Goal: Information Seeking & Learning: Learn about a topic

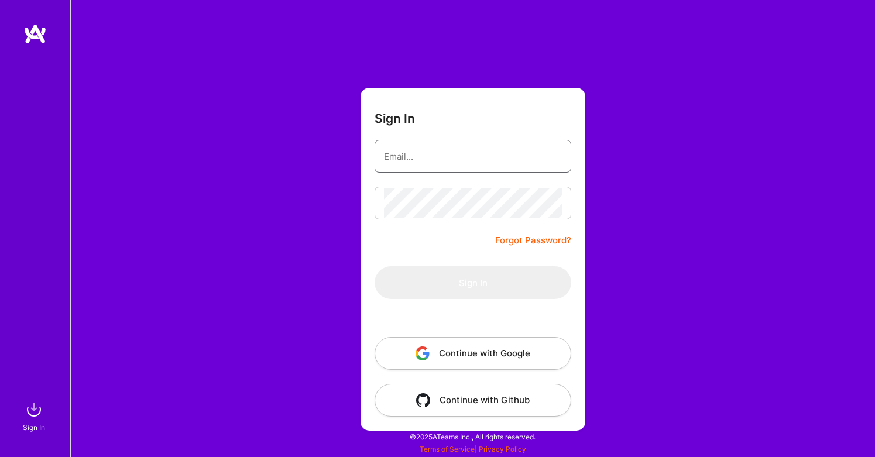
type input "[EMAIL_ADDRESS][DOMAIN_NAME]"
click at [473, 283] on button "Sign In" at bounding box center [473, 282] width 197 height 33
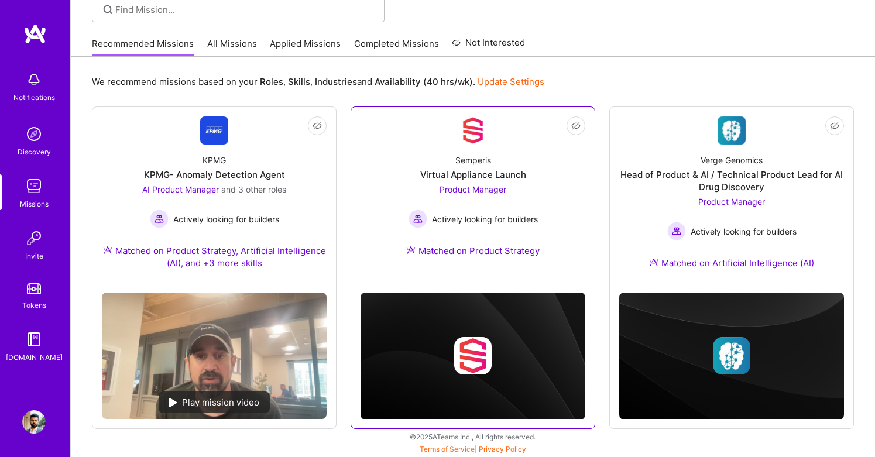
scroll to position [91, 0]
click at [454, 153] on div "Semperis Virtual Appliance Launch Product Manager Actively looking for builders…" at bounding box center [473, 208] width 225 height 126
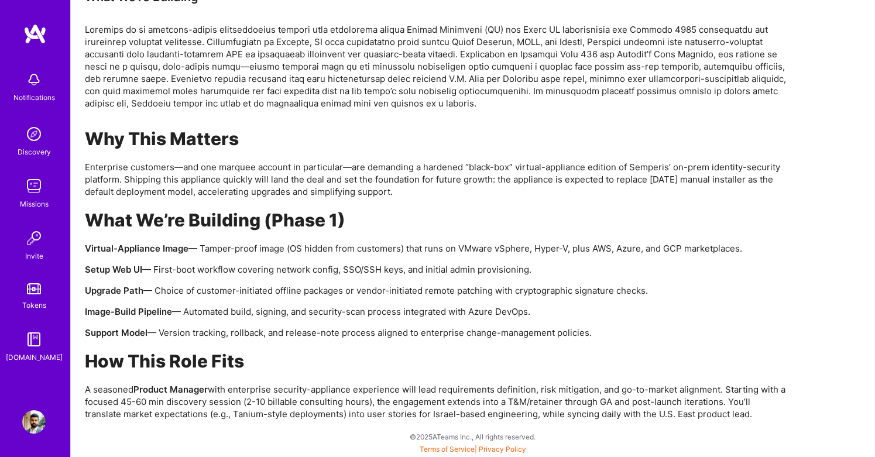
scroll to position [746, 0]
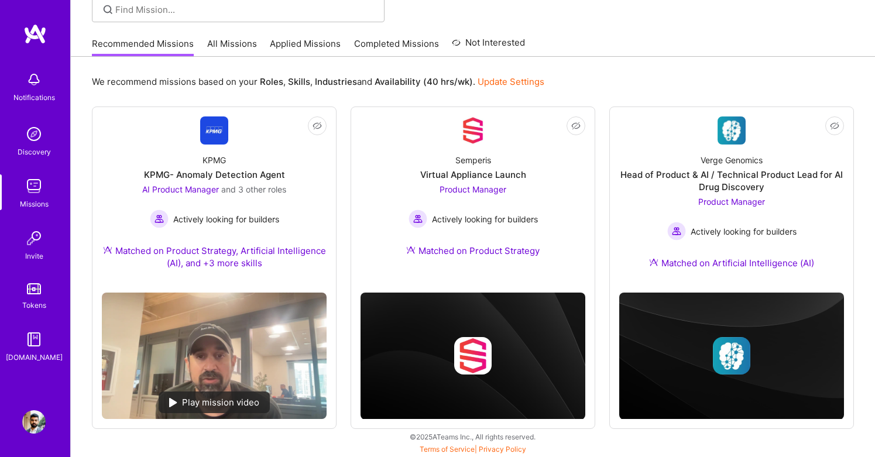
scroll to position [91, 0]
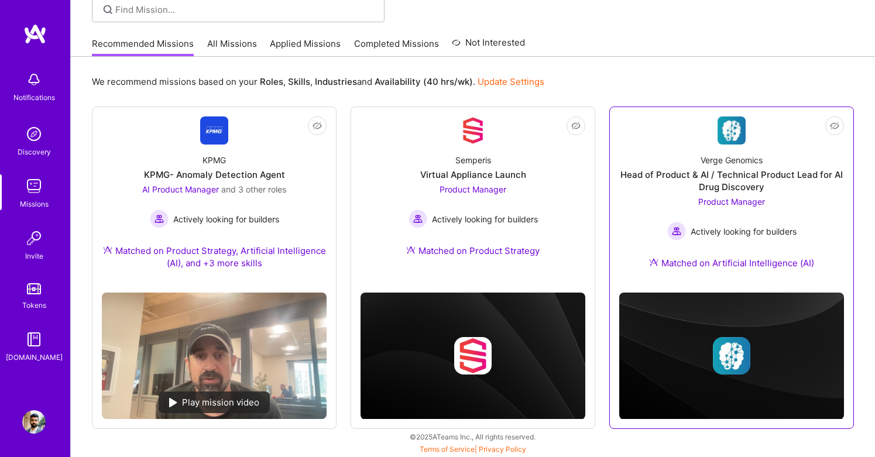
click at [740, 196] on div "Product Manager Actively looking for builders" at bounding box center [731, 217] width 129 height 45
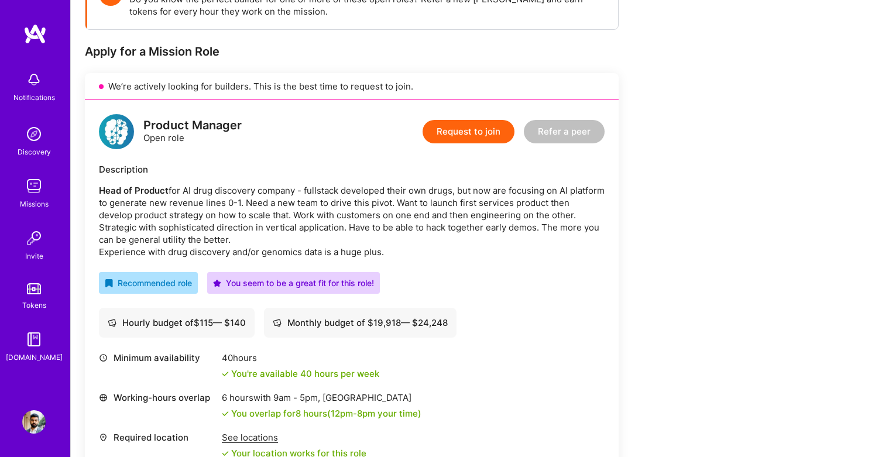
scroll to position [195, 0]
